Goal: Task Accomplishment & Management: Use online tool/utility

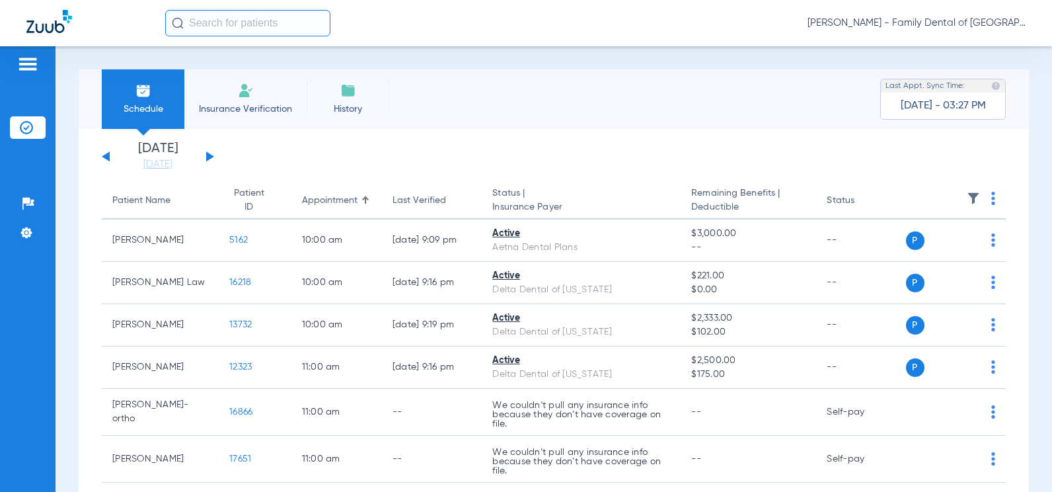
click at [211, 161] on div "[DATE] [DATE] [DATE] [DATE] [DATE] [DATE] [DATE] [DATE] [DATE] [DATE] [DATE] [D…" at bounding box center [158, 156] width 112 height 29
click at [211, 150] on div "[DATE] [DATE] [DATE] [DATE] [DATE] [DATE] [DATE] [DATE] [DATE] [DATE] [DATE] [D…" at bounding box center [158, 156] width 112 height 29
click at [206, 153] on div "[DATE] [DATE] [DATE] [DATE] [DATE] [DATE] [DATE] [DATE] [DATE] [DATE] [DATE] [D…" at bounding box center [158, 156] width 112 height 29
click at [208, 157] on button at bounding box center [210, 156] width 8 height 10
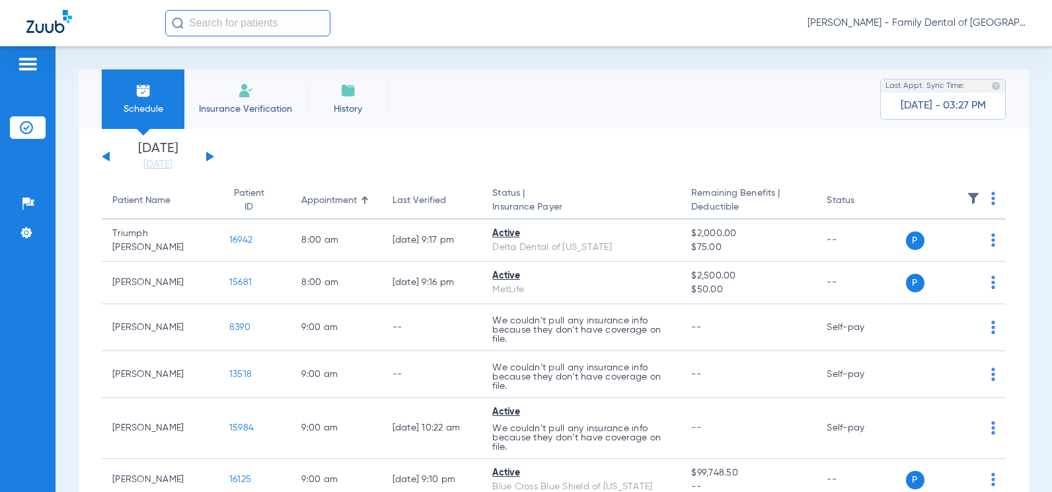
click at [208, 157] on button at bounding box center [210, 156] width 8 height 10
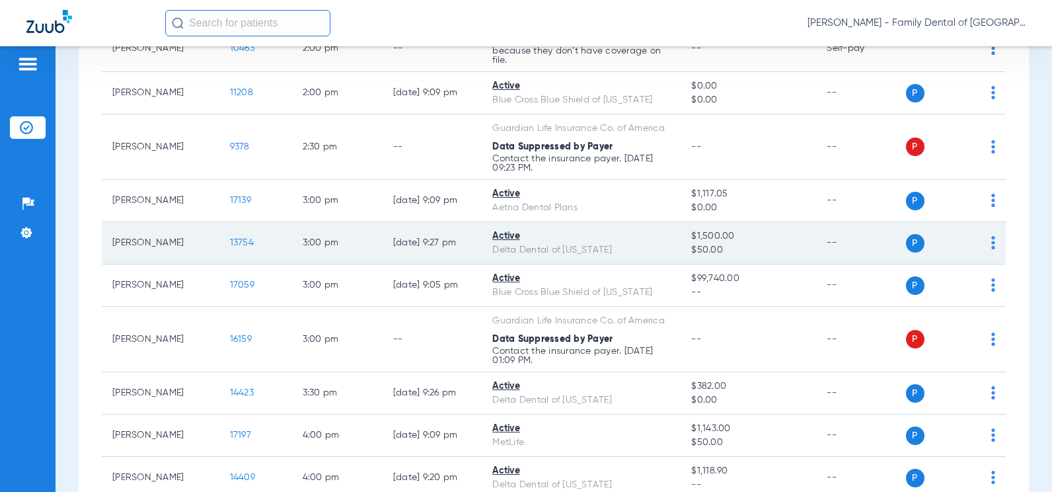
scroll to position [1057, 0]
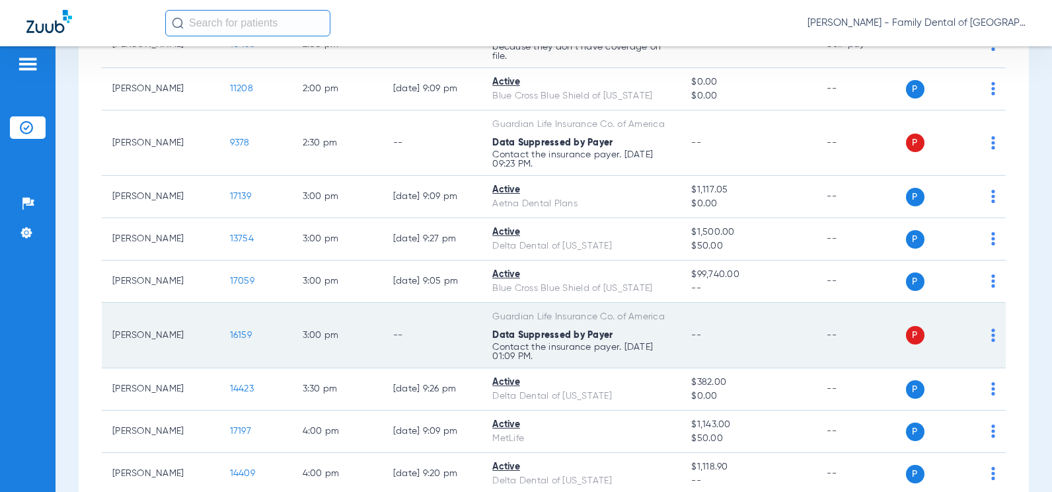
click at [906, 337] on span "P" at bounding box center [915, 335] width 19 height 19
click at [981, 329] on div "P S" at bounding box center [951, 335] width 90 height 19
click at [991, 332] on img at bounding box center [993, 334] width 4 height 13
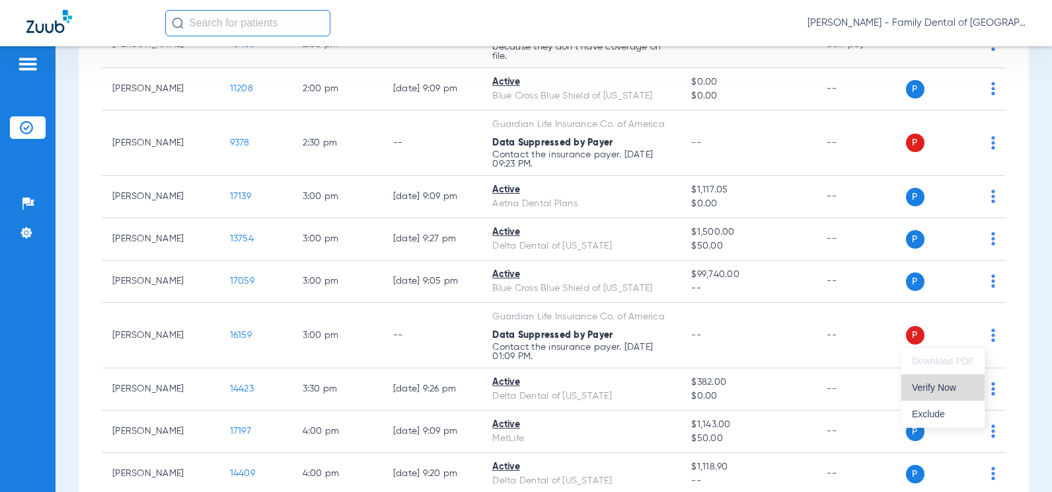
click at [960, 394] on button "Verify Now" at bounding box center [942, 387] width 83 height 26
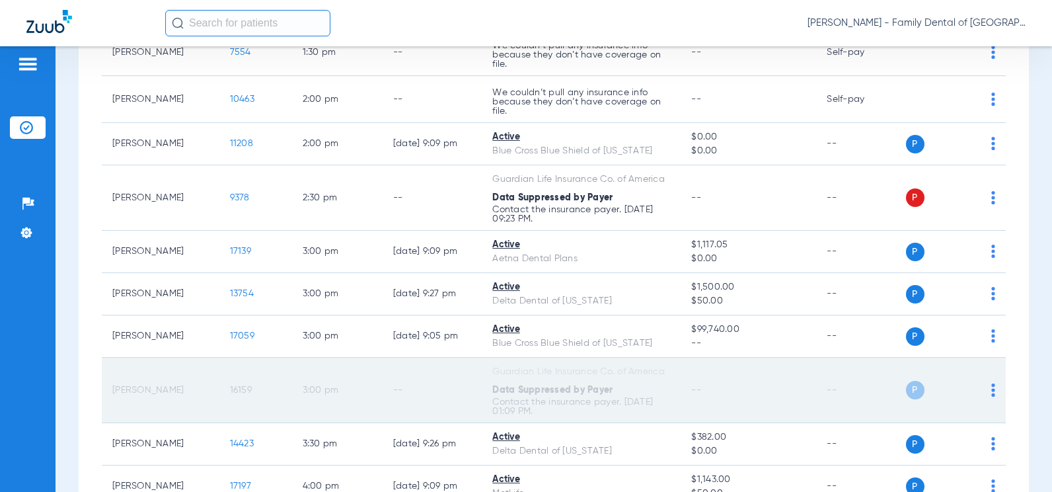
scroll to position [1123, 0]
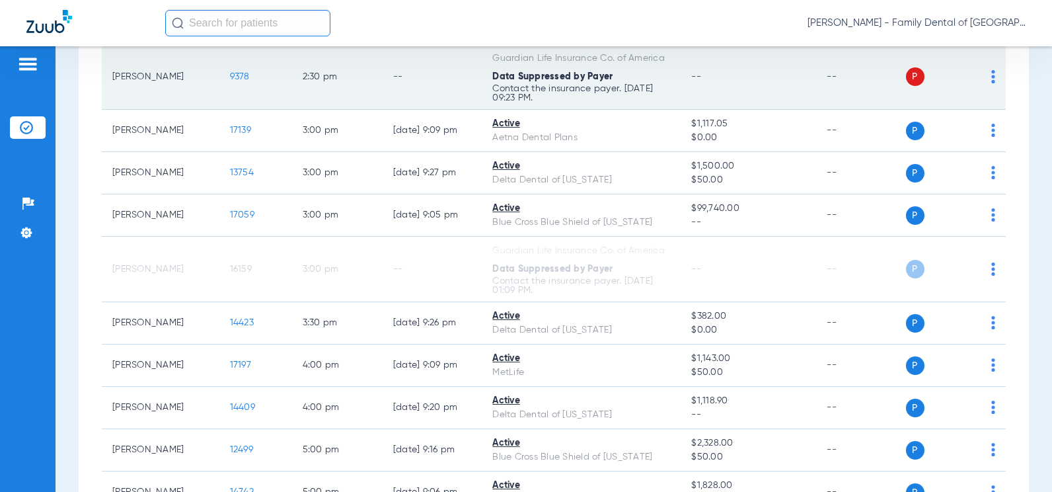
click at [991, 75] on img at bounding box center [993, 76] width 4 height 13
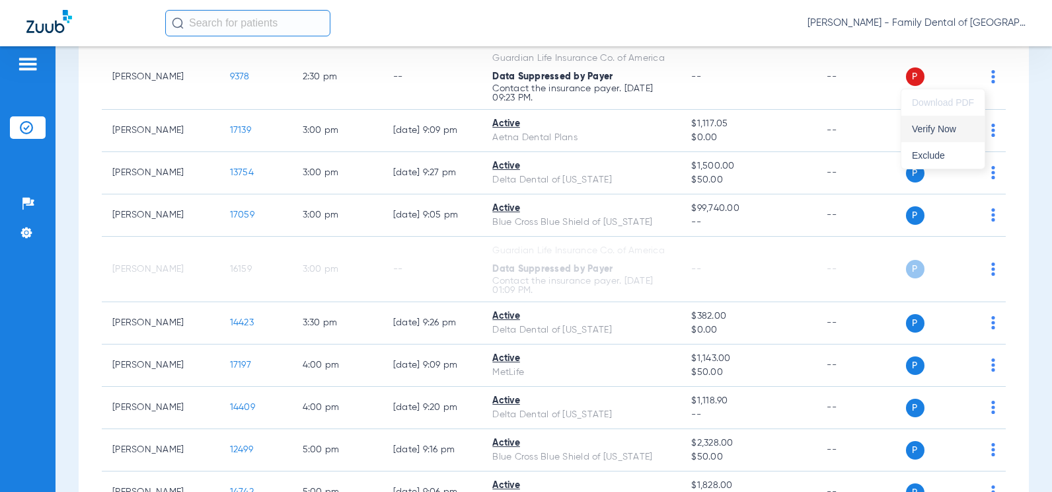
click at [952, 129] on span "Verify Now" at bounding box center [943, 128] width 62 height 9
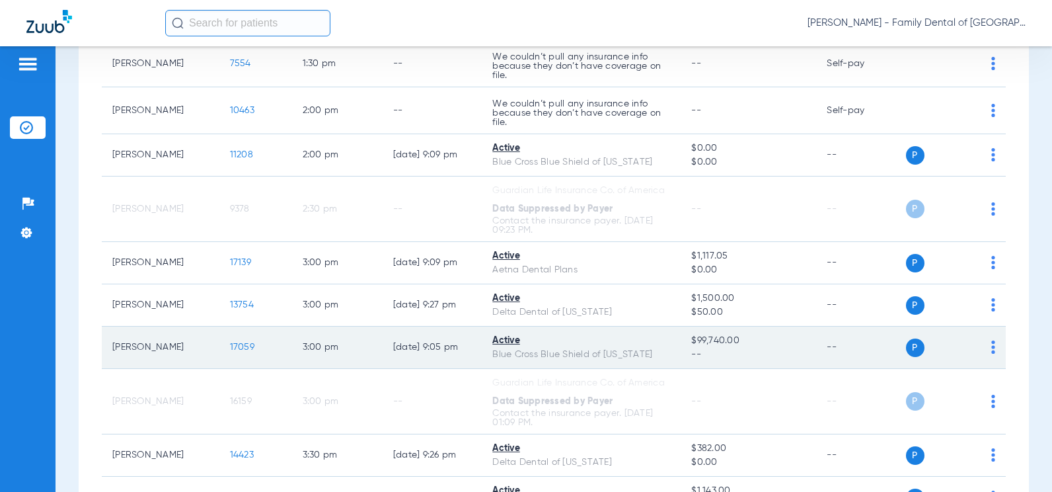
scroll to position [925, 0]
